Goal: Information Seeking & Learning: Check status

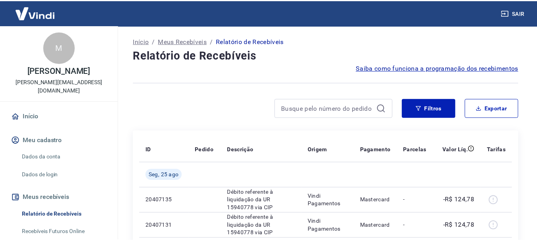
scroll to position [638, 0]
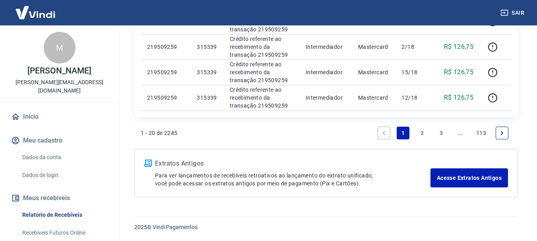
click at [440, 132] on link "3" at bounding box center [441, 133] width 13 height 13
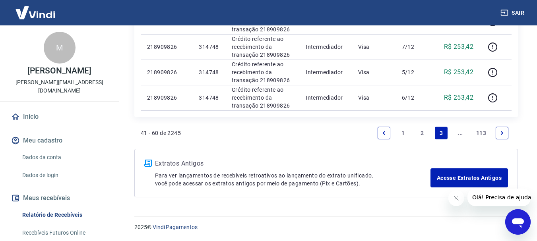
click at [461, 135] on link "..." at bounding box center [460, 133] width 13 height 13
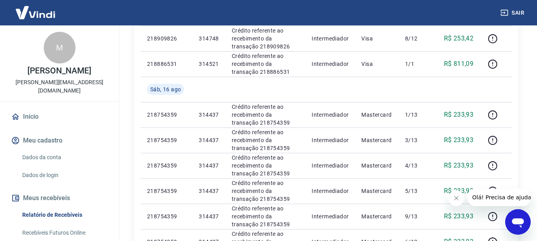
scroll to position [557, 0]
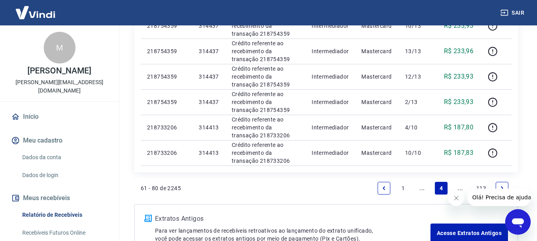
click at [463, 187] on link "..." at bounding box center [460, 188] width 13 height 13
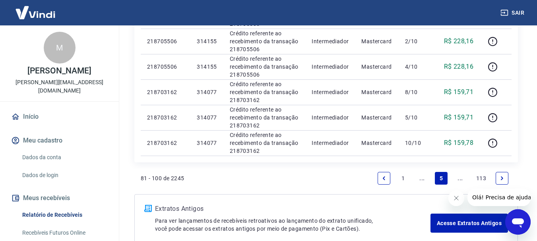
scroll to position [587, 0]
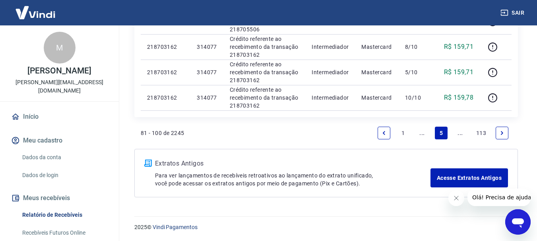
click at [464, 132] on link "..." at bounding box center [460, 133] width 13 height 13
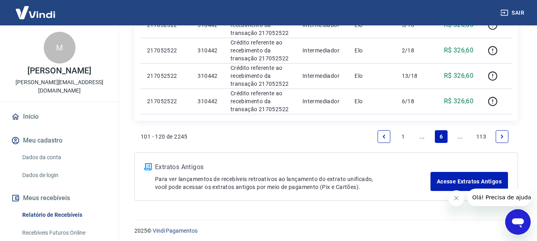
scroll to position [612, 0]
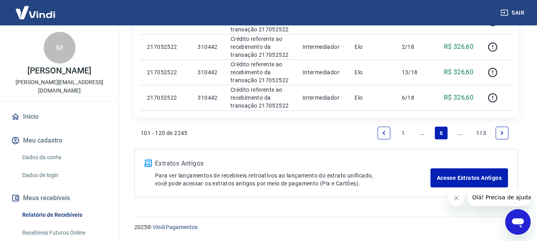
click at [462, 134] on link "..." at bounding box center [460, 133] width 13 height 13
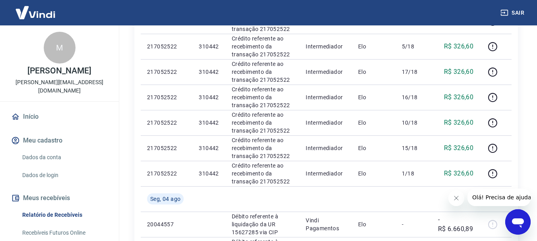
scroll to position [638, 0]
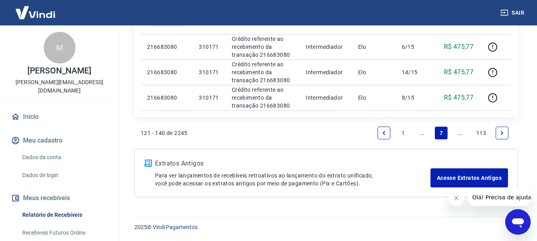
click at [462, 135] on link "..." at bounding box center [460, 133] width 13 height 13
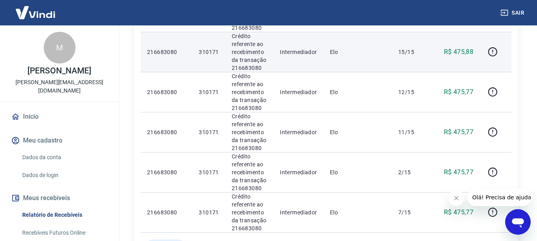
scroll to position [716, 0]
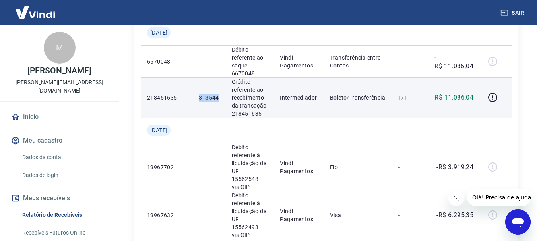
drag, startPoint x: 194, startPoint y: 97, endPoint x: 220, endPoint y: 96, distance: 25.9
click at [220, 96] on td "313544" at bounding box center [209, 98] width 33 height 40
copy p "313544"
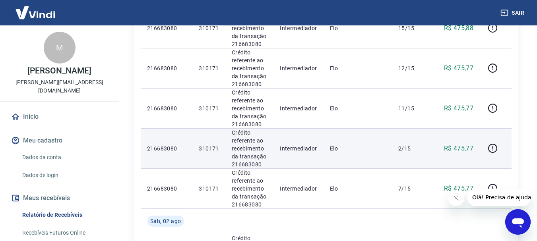
scroll to position [517, 0]
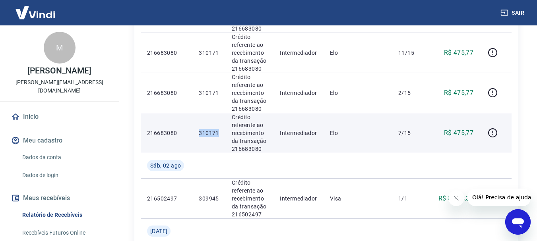
drag, startPoint x: 197, startPoint y: 132, endPoint x: 220, endPoint y: 133, distance: 22.7
click at [220, 133] on td "310171" at bounding box center [209, 133] width 33 height 40
copy p "310171"
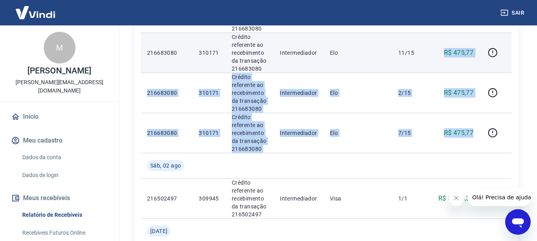
drag, startPoint x: 476, startPoint y: 137, endPoint x: 440, endPoint y: 64, distance: 82.2
click at [440, 64] on tbody "[DATE] 216683080 310171 Crédito referente ao recebimento da transação 216683080…" at bounding box center [326, 110] width 371 height 929
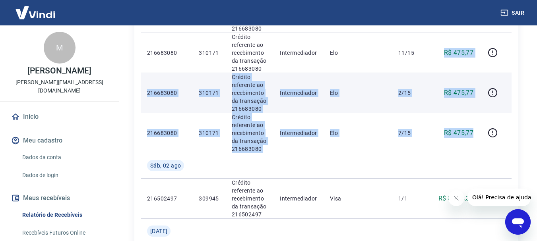
scroll to position [438, 0]
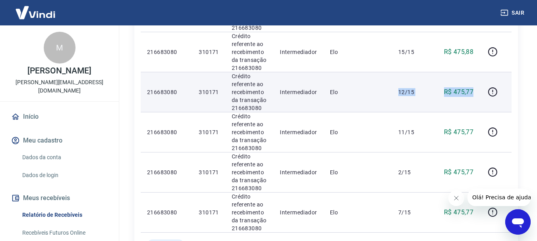
drag, startPoint x: 476, startPoint y: 93, endPoint x: 392, endPoint y: 93, distance: 84.3
click at [392, 93] on tr "216683080 310171 Crédito referente ao recebimento da transação 216683080 Interm…" at bounding box center [326, 92] width 371 height 40
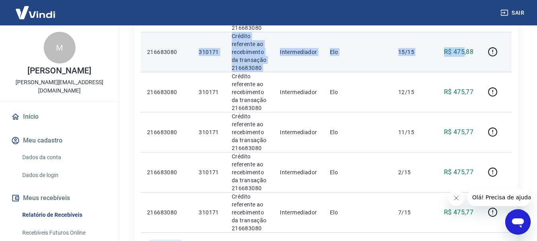
drag, startPoint x: 464, startPoint y: 58, endPoint x: 189, endPoint y: 53, distance: 275.7
click at [189, 53] on tr "216683080 310171 Crédito referente ao recebimento da transação 216683080 Interm…" at bounding box center [326, 52] width 371 height 40
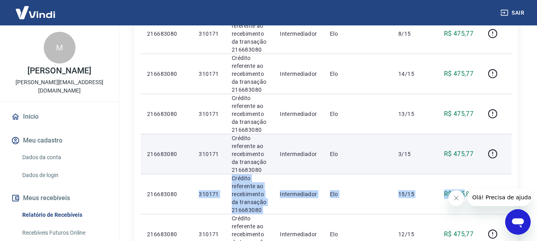
scroll to position [278, 0]
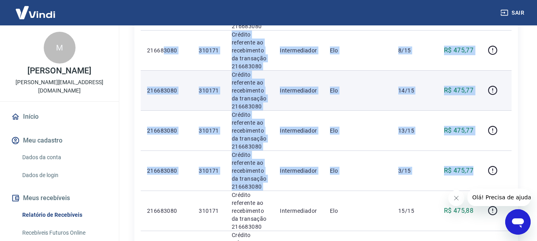
drag, startPoint x: 479, startPoint y: 175, endPoint x: 185, endPoint y: 95, distance: 304.2
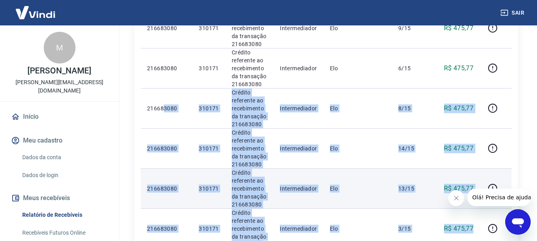
scroll to position [199, 0]
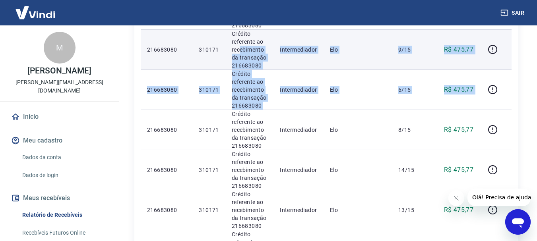
drag, startPoint x: 404, startPoint y: 74, endPoint x: 240, endPoint y: 53, distance: 164.7
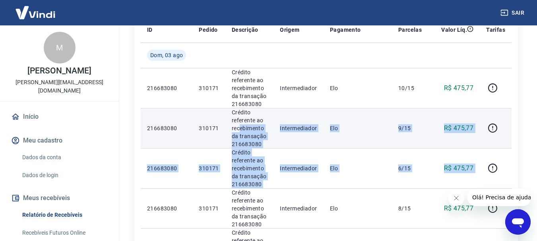
scroll to position [119, 0]
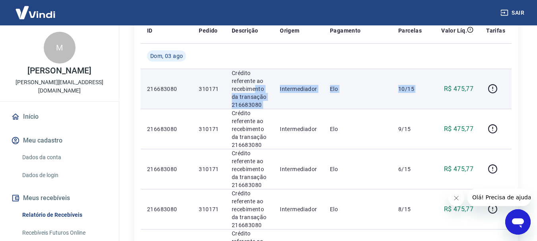
drag, startPoint x: 257, startPoint y: 89, endPoint x: 250, endPoint y: 89, distance: 6.8
click at [250, 89] on tr "216683080 310171 Crédito referente ao recebimento da transação 216683080 Interm…" at bounding box center [326, 89] width 371 height 40
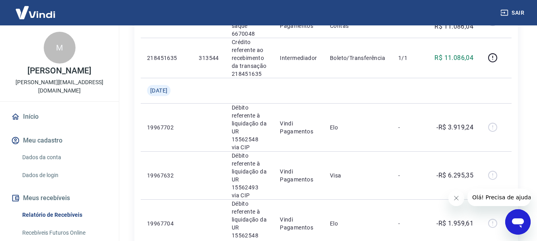
scroll to position [949, 0]
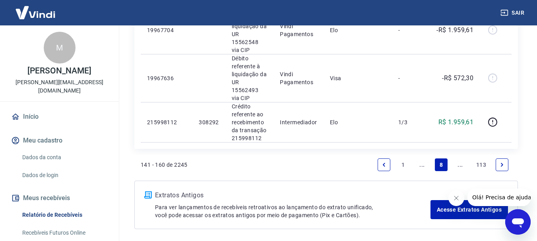
click at [425, 159] on link "..." at bounding box center [422, 165] width 13 height 13
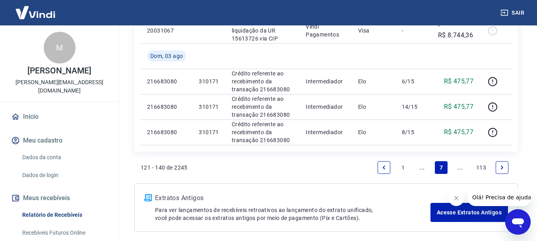
scroll to position [598, 0]
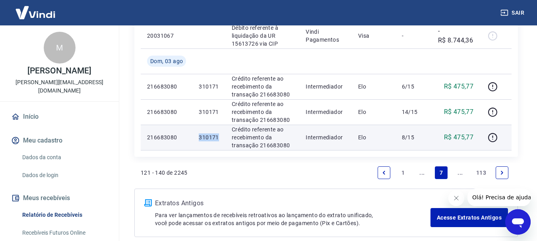
drag, startPoint x: 197, startPoint y: 139, endPoint x: 220, endPoint y: 139, distance: 22.3
click at [220, 139] on td "310171" at bounding box center [209, 137] width 33 height 25
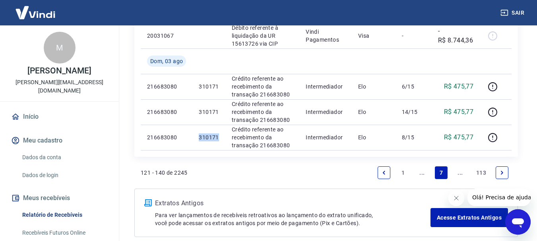
copy p "310171"
click at [463, 171] on link "..." at bounding box center [460, 173] width 13 height 13
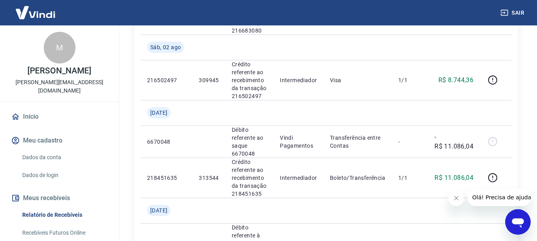
scroll to position [636, 0]
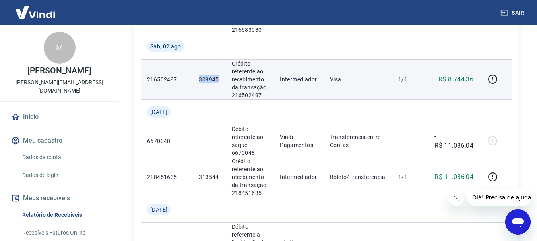
drag, startPoint x: 198, startPoint y: 75, endPoint x: 223, endPoint y: 78, distance: 25.7
click at [223, 78] on td "309945" at bounding box center [209, 79] width 33 height 40
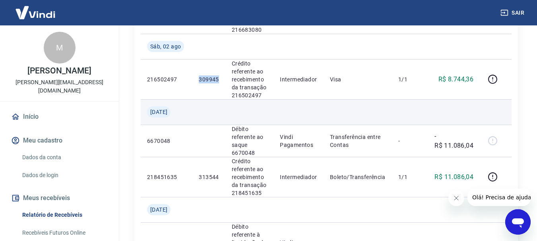
copy p "309945"
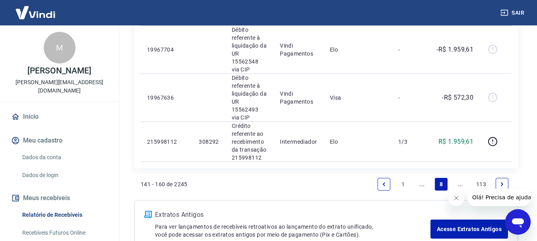
scroll to position [949, 0]
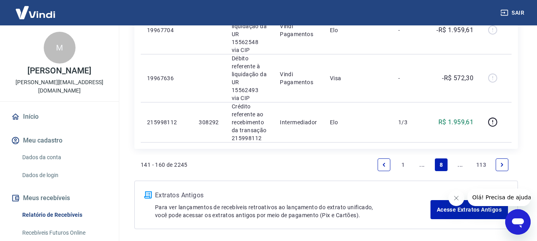
click at [423, 159] on link "..." at bounding box center [422, 165] width 13 height 13
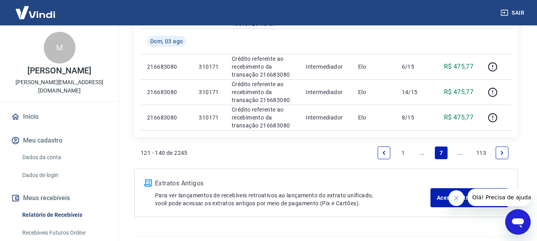
scroll to position [638, 0]
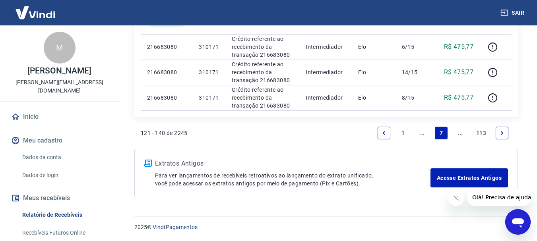
click at [422, 138] on link "..." at bounding box center [422, 133] width 13 height 13
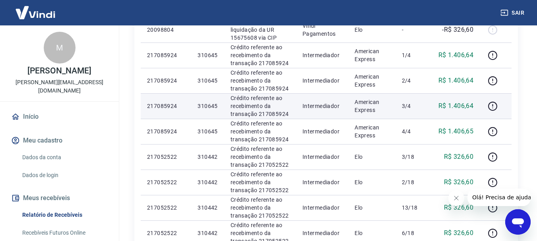
scroll to position [477, 0]
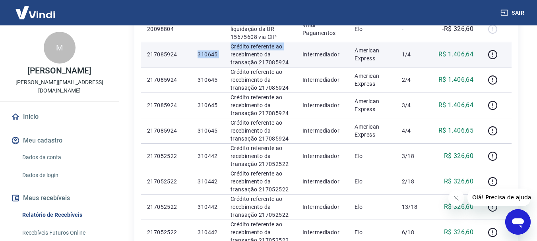
drag, startPoint x: 194, startPoint y: 55, endPoint x: 228, endPoint y: 55, distance: 33.4
click at [228, 55] on tr "217085924 310645 Crédito referente ao recebimento da transação 217085924 Interm…" at bounding box center [326, 54] width 371 height 25
click at [218, 67] on td "310645" at bounding box center [207, 54] width 33 height 25
drag, startPoint x: 204, startPoint y: 55, endPoint x: 218, endPoint y: 55, distance: 13.9
click at [218, 55] on td "310645" at bounding box center [207, 54] width 33 height 25
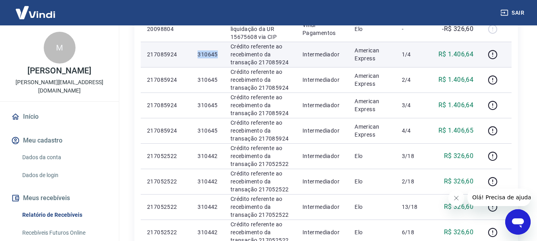
copy p "310645"
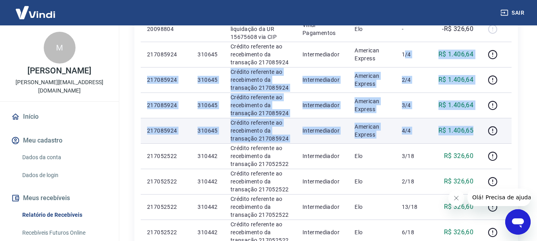
drag, startPoint x: 406, startPoint y: 47, endPoint x: 478, endPoint y: 135, distance: 113.7
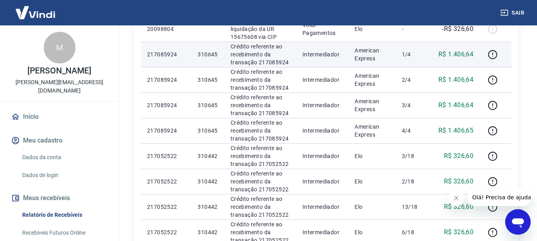
click at [221, 66] on td "310645" at bounding box center [207, 54] width 33 height 25
drag, startPoint x: 196, startPoint y: 56, endPoint x: 217, endPoint y: 58, distance: 21.2
click at [217, 58] on td "310645" at bounding box center [207, 54] width 33 height 25
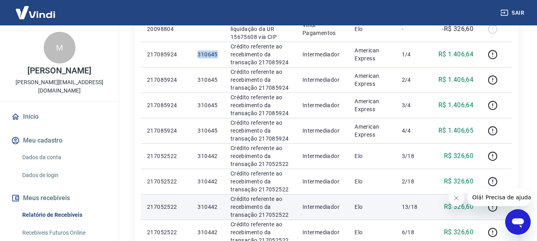
copy p "310645"
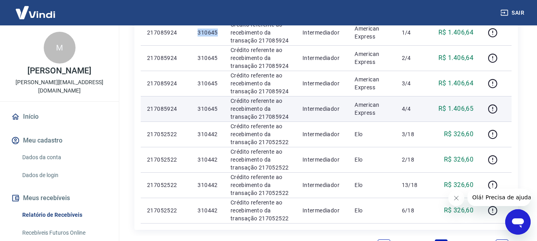
scroll to position [517, 0]
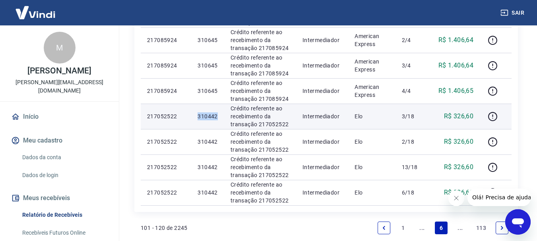
drag, startPoint x: 196, startPoint y: 116, endPoint x: 218, endPoint y: 118, distance: 21.9
click at [218, 118] on td "310442" at bounding box center [207, 116] width 33 height 25
copy p "310442"
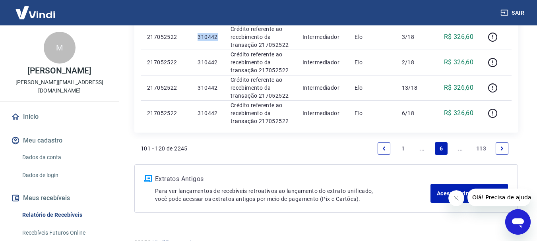
scroll to position [612, 0]
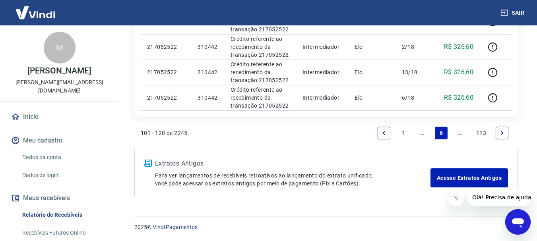
click at [421, 134] on link "..." at bounding box center [422, 133] width 13 height 13
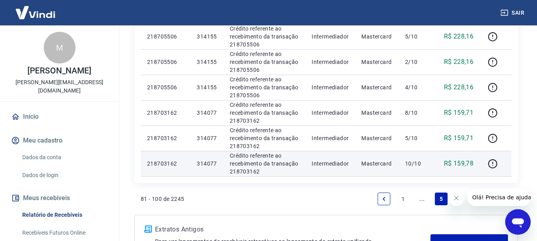
scroll to position [587, 0]
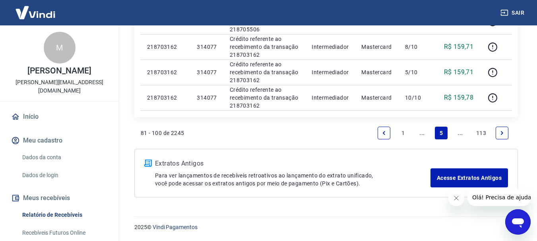
click at [246, 133] on div "81 - 100 de 2245 1 ... 5 ... 113" at bounding box center [326, 133] width 371 height 19
click at [423, 135] on link "..." at bounding box center [422, 133] width 13 height 13
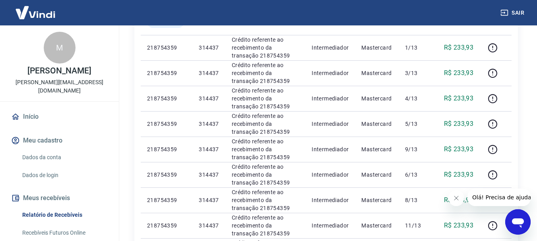
scroll to position [612, 0]
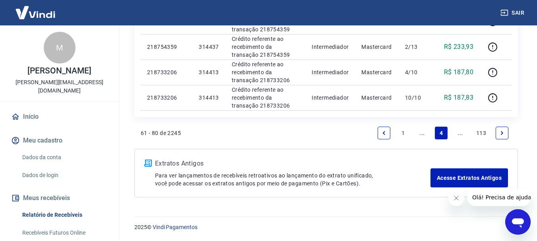
click at [404, 134] on link "1" at bounding box center [403, 133] width 13 height 13
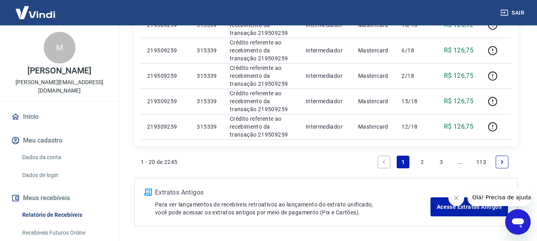
scroll to position [638, 0]
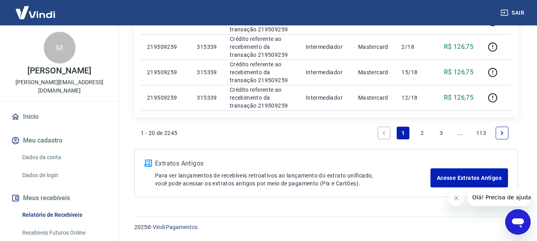
click at [424, 131] on link "2" at bounding box center [422, 133] width 13 height 13
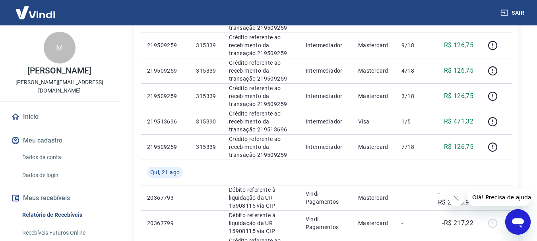
scroll to position [612, 0]
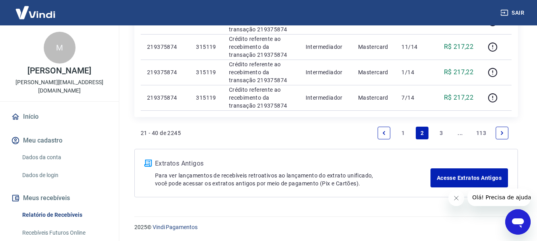
click at [440, 136] on link "3" at bounding box center [441, 133] width 13 height 13
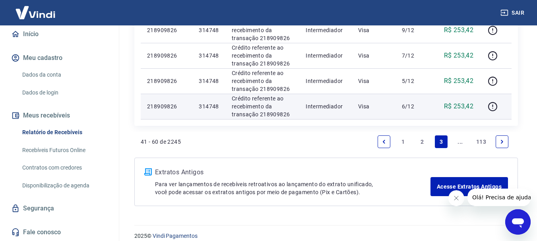
scroll to position [638, 0]
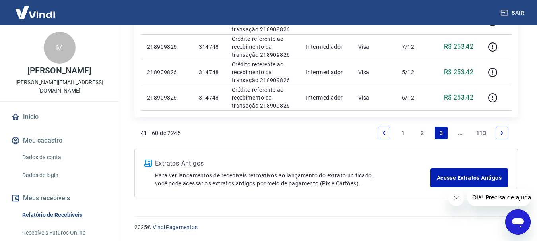
click at [461, 136] on link "..." at bounding box center [460, 133] width 13 height 13
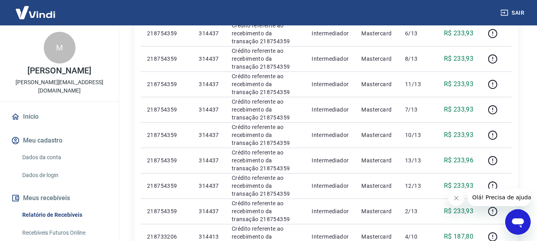
scroll to position [612, 0]
